Goal: Task Accomplishment & Management: Use online tool/utility

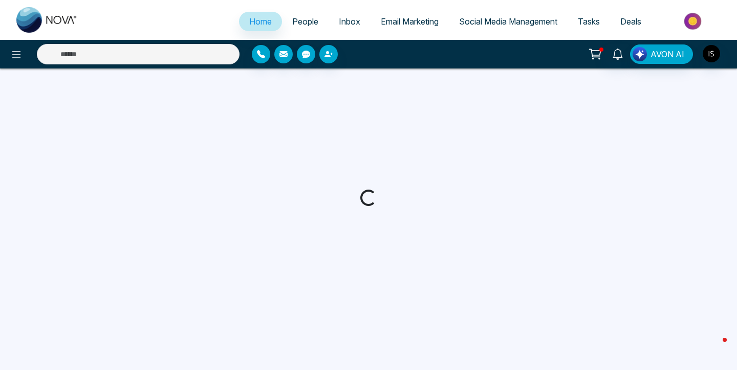
select select "*"
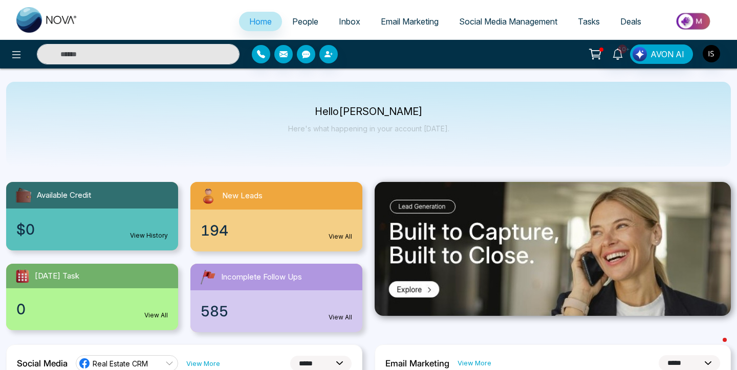
click at [463, 25] on span "Social Media Management" at bounding box center [508, 21] width 98 height 10
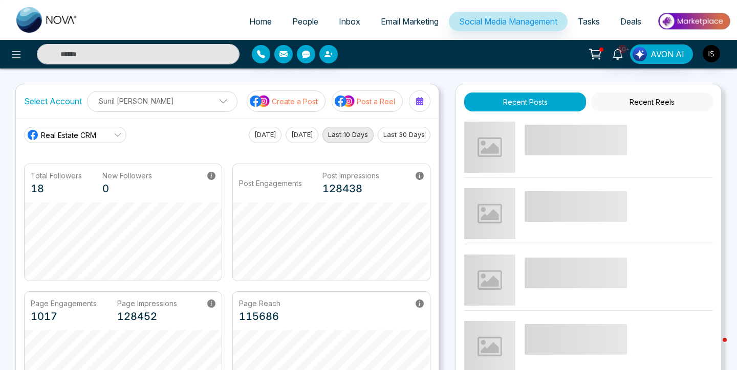
click at [431, 19] on span "Email Marketing" at bounding box center [410, 21] width 58 height 10
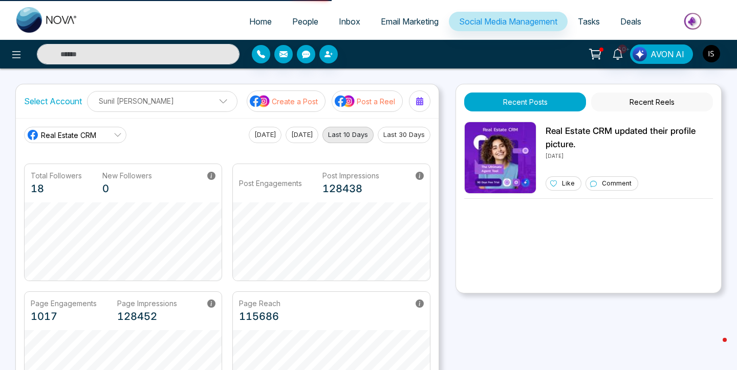
click at [399, 23] on span "Email Marketing" at bounding box center [410, 21] width 58 height 10
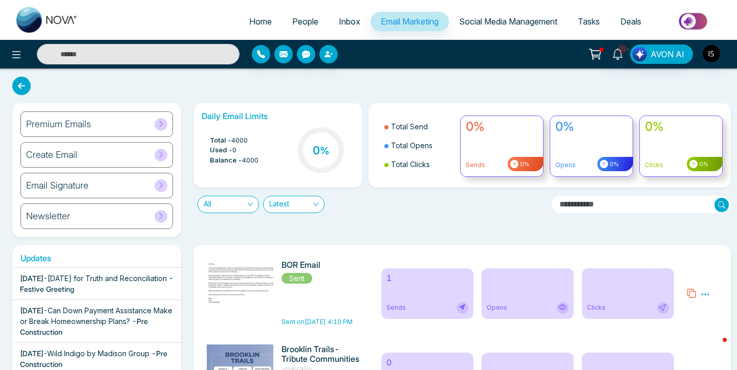
click at [110, 123] on div "Premium Emails" at bounding box center [96, 125] width 152 height 26
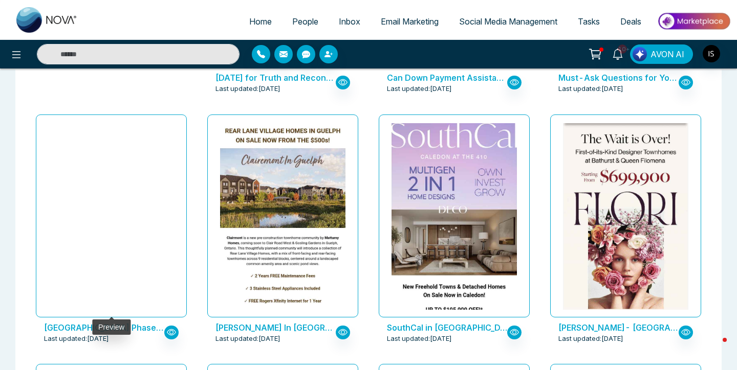
scroll to position [268, 0]
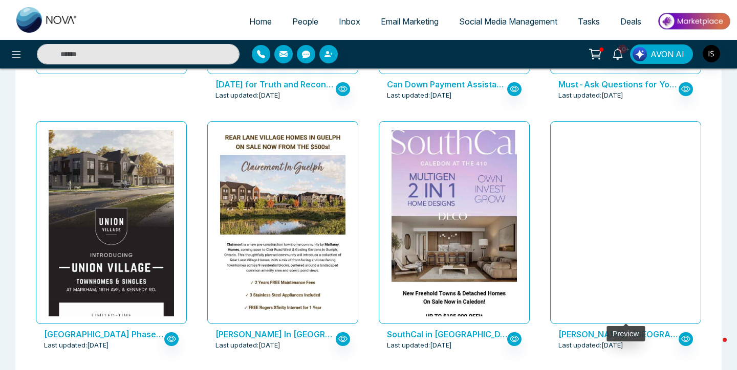
click at [630, 260] on div at bounding box center [625, 223] width 125 height 187
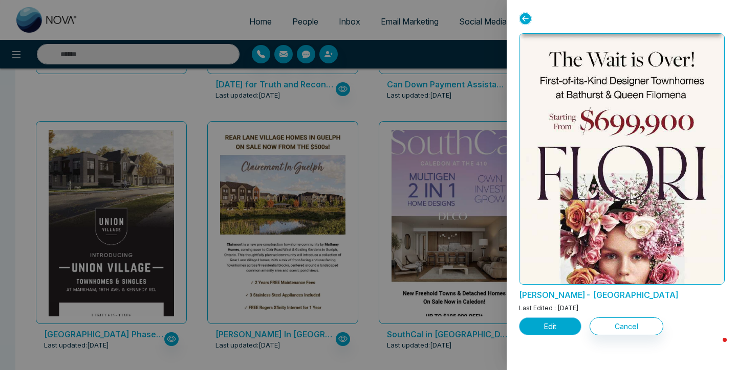
click at [552, 325] on button "Edit" at bounding box center [550, 327] width 62 height 18
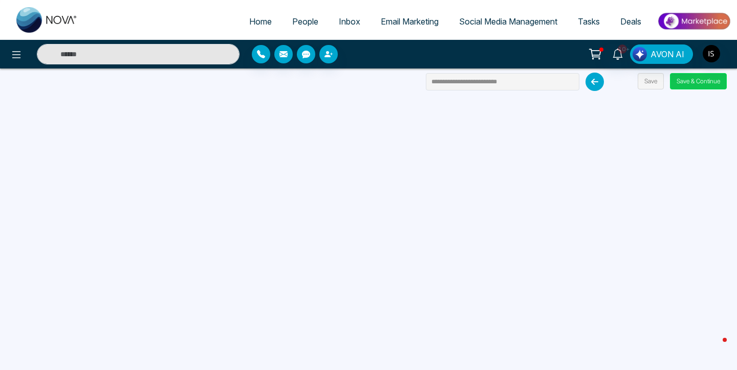
click at [680, 76] on button "Save & Continue" at bounding box center [698, 81] width 57 height 16
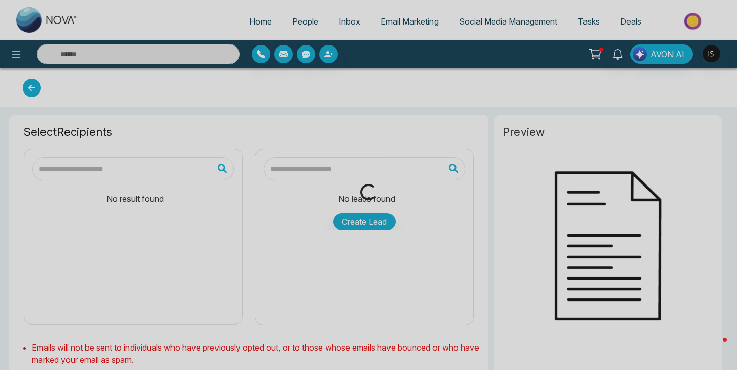
type input "**********"
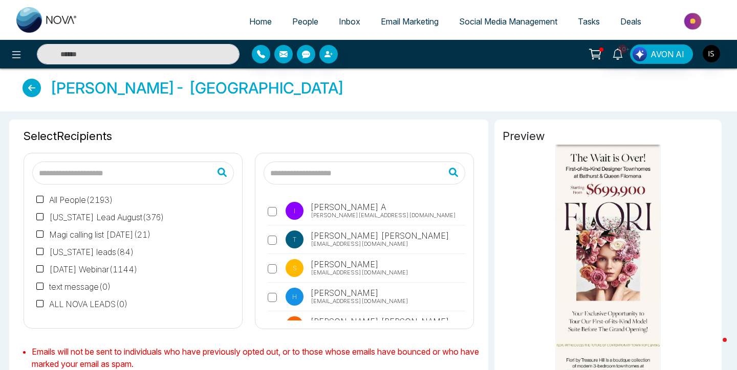
click at [34, 85] on icon at bounding box center [32, 88] width 18 height 18
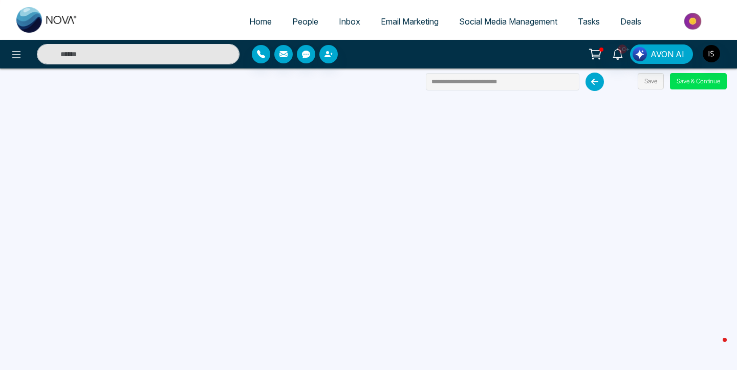
click at [595, 89] on icon at bounding box center [594, 82] width 18 height 18
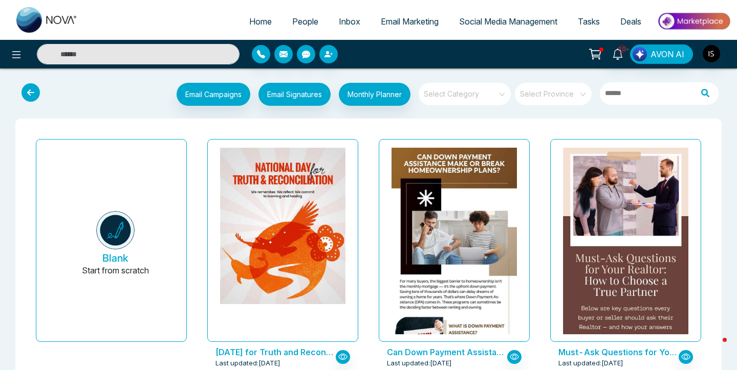
click at [421, 18] on span "Email Marketing" at bounding box center [410, 21] width 58 height 10
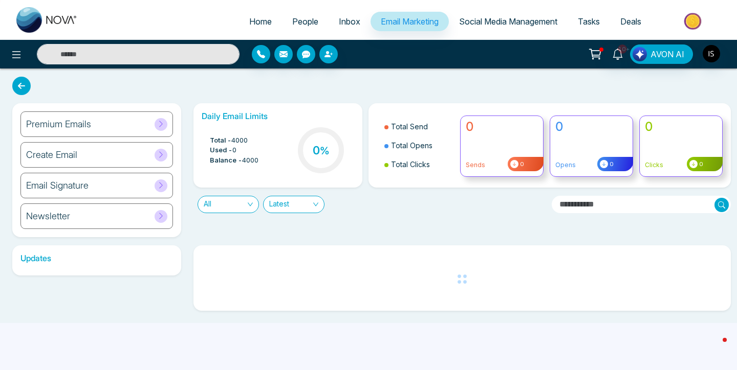
click at [486, 19] on span "Social Media Management" at bounding box center [508, 21] width 98 height 10
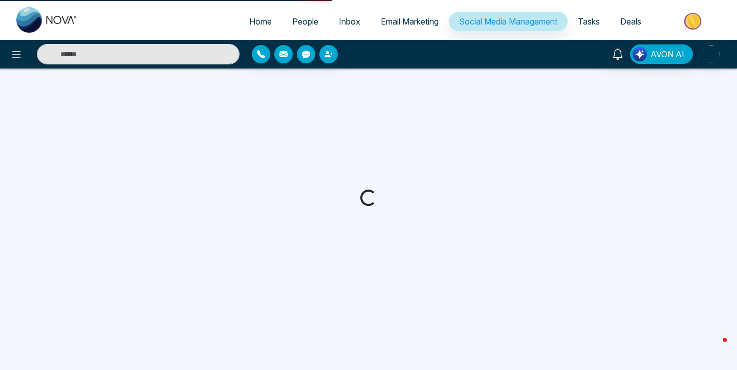
click at [330, 13] on link "Inbox" at bounding box center [349, 21] width 42 height 19
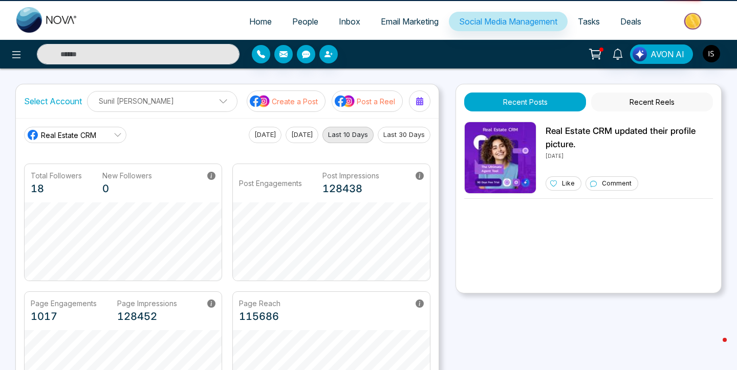
click at [339, 23] on span "Inbox" at bounding box center [349, 21] width 21 height 10
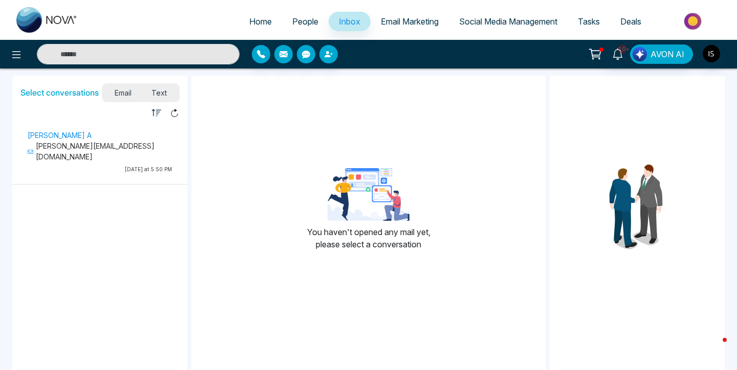
click at [239, 16] on link "Home" at bounding box center [260, 21] width 43 height 19
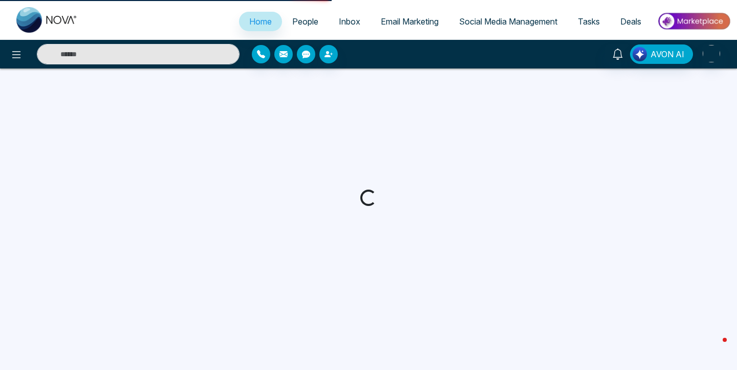
select select "*"
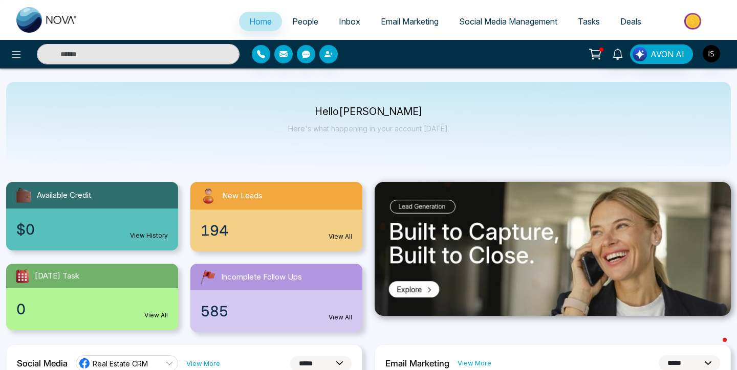
click at [297, 19] on span "People" at bounding box center [305, 21] width 26 height 10
